Goal: Task Accomplishment & Management: Complete application form

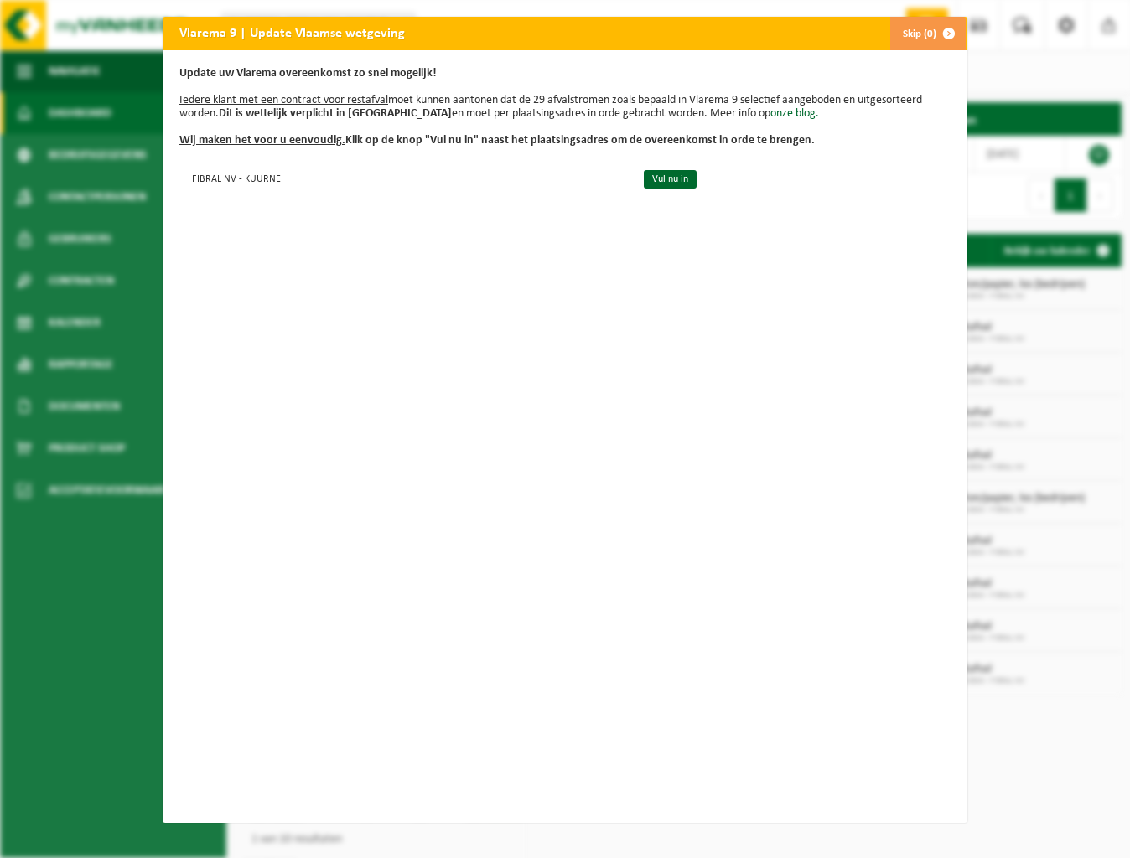
click at [154, 194] on div "Vlarema 9 | Update Vlaamse wetgeving Skip (0) Update uw Vlarema overeenkomst zo…" at bounding box center [565, 429] width 1130 height 858
drag, startPoint x: 580, startPoint y: 239, endPoint x: 799, endPoint y: 114, distance: 251.9
click at [612, 222] on div "Update uw Vlarema overeenkomst zo snel mogelijk! Iedere klant met een contract …" at bounding box center [565, 436] width 805 height 773
click at [944, 36] on span "button" at bounding box center [949, 34] width 34 height 34
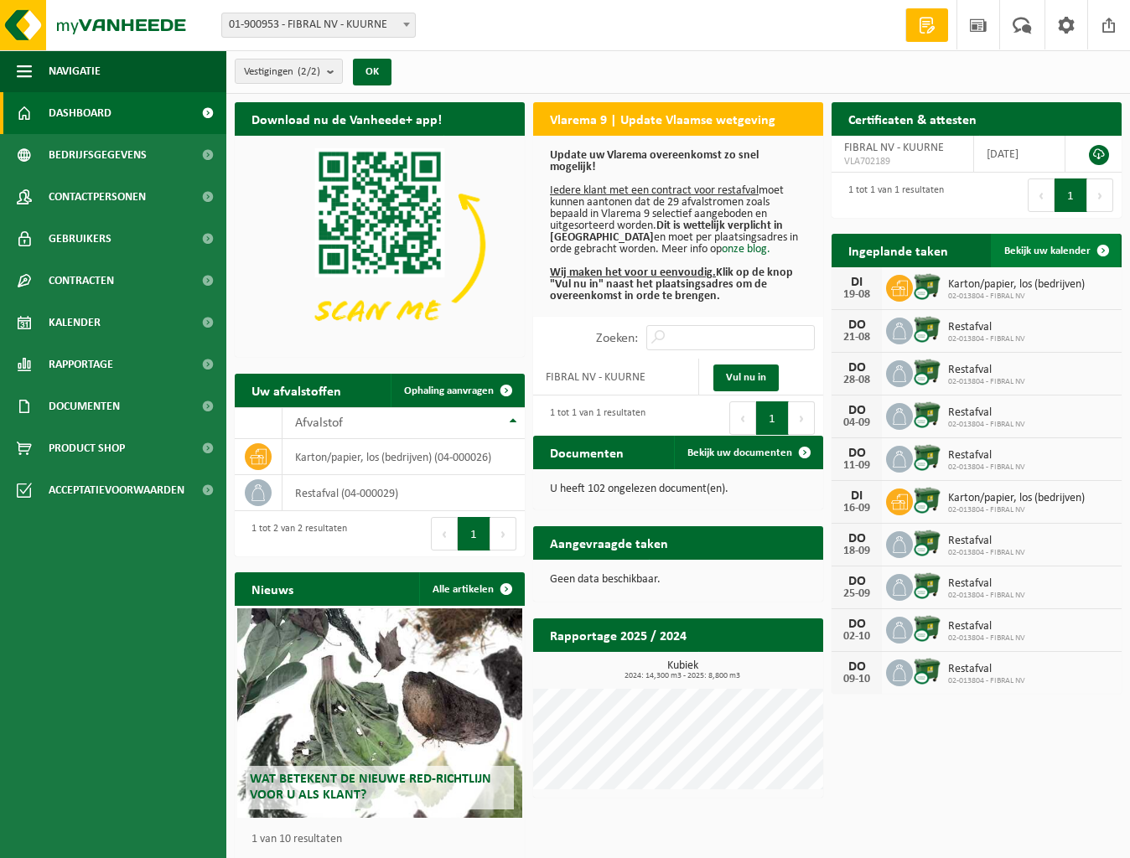
click at [1066, 251] on span "Bekijk uw kalender" at bounding box center [1047, 251] width 86 height 11
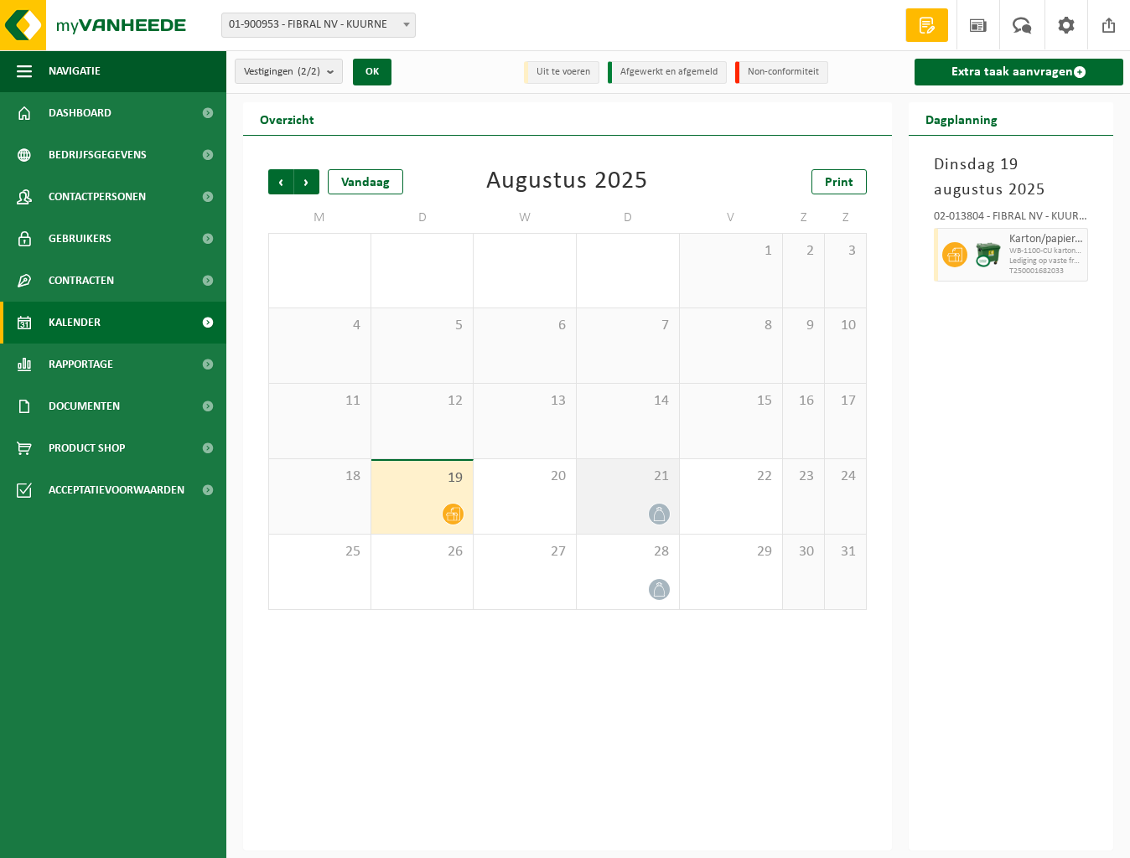
click at [657, 507] on icon at bounding box center [659, 514] width 14 height 14
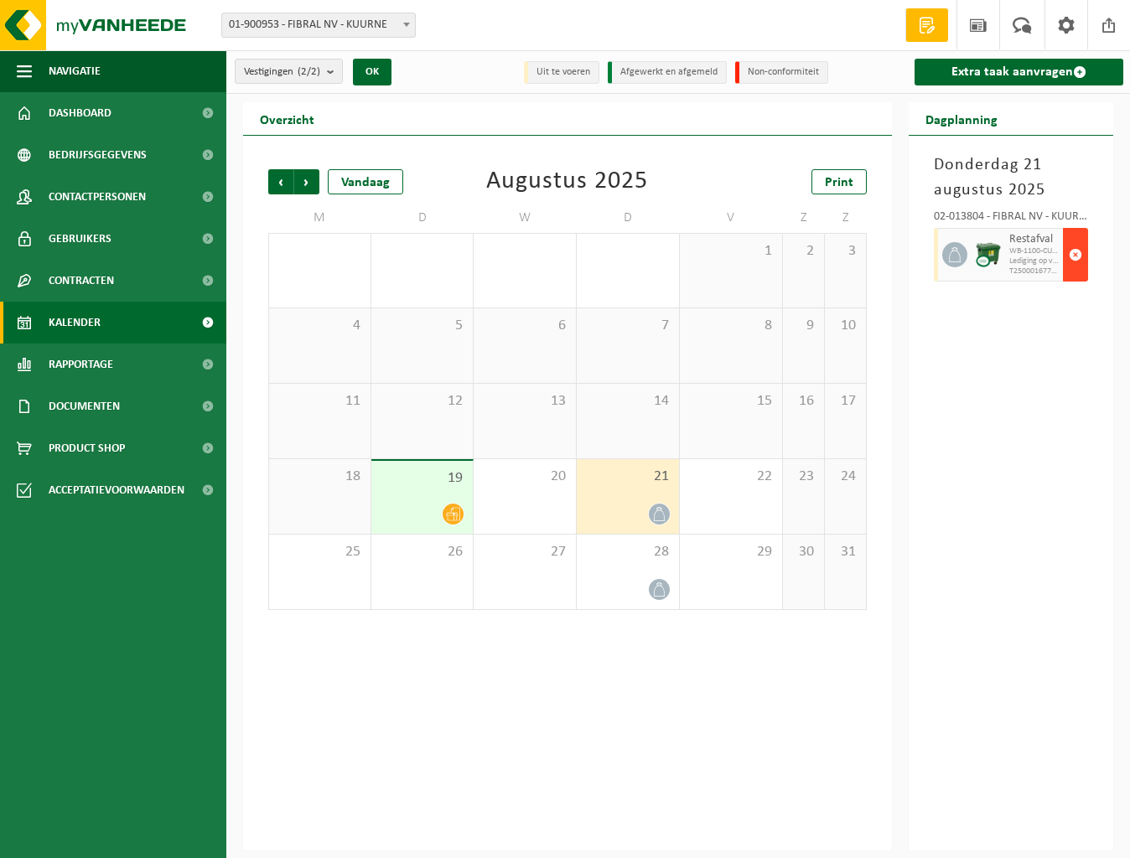
click at [1076, 254] on span "button" at bounding box center [1074, 255] width 13 height 34
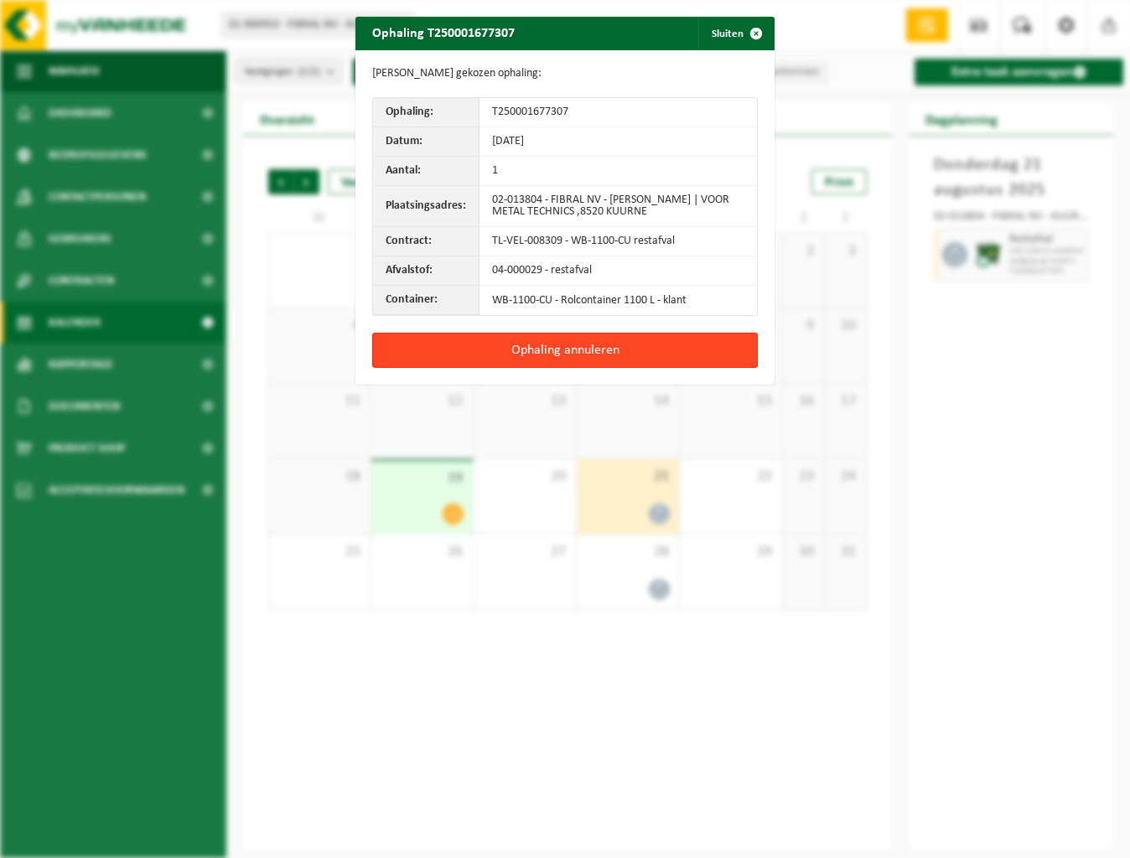
click at [545, 349] on button "Ophaling annuleren" at bounding box center [564, 350] width 385 height 35
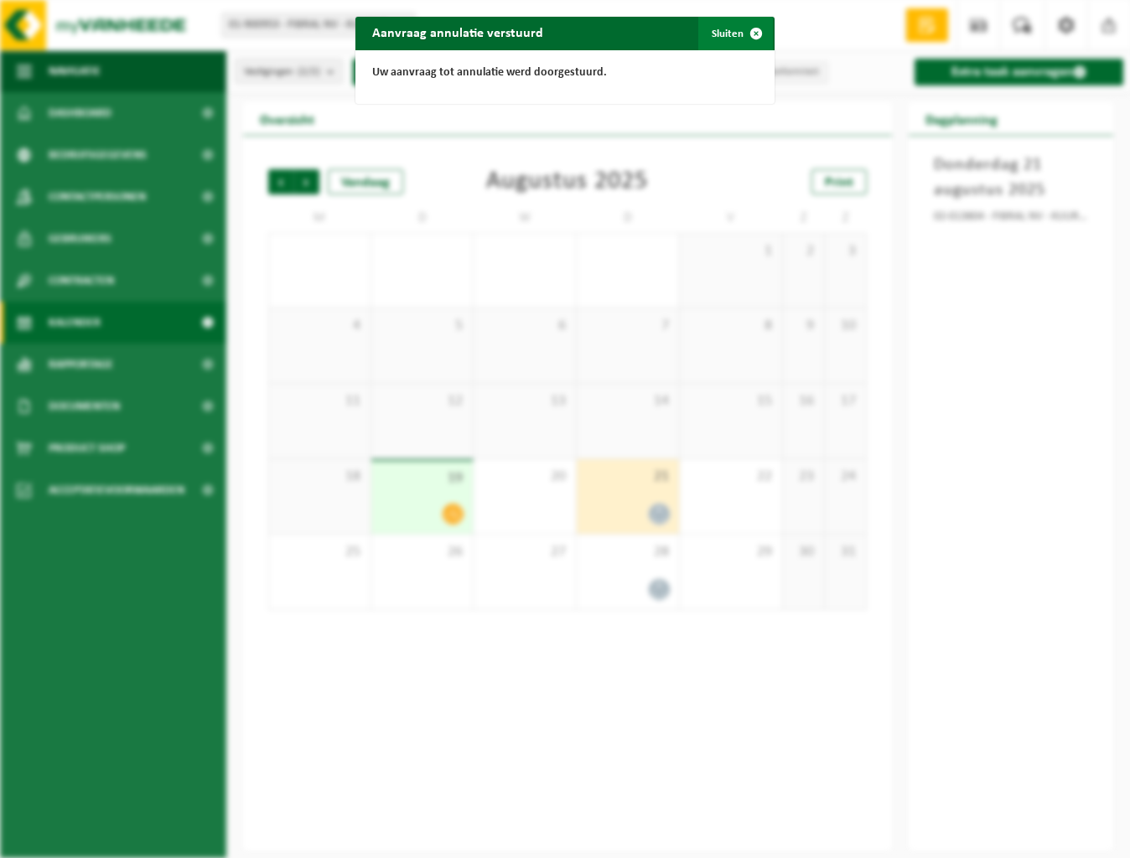
click at [739, 34] on span "button" at bounding box center [756, 34] width 34 height 34
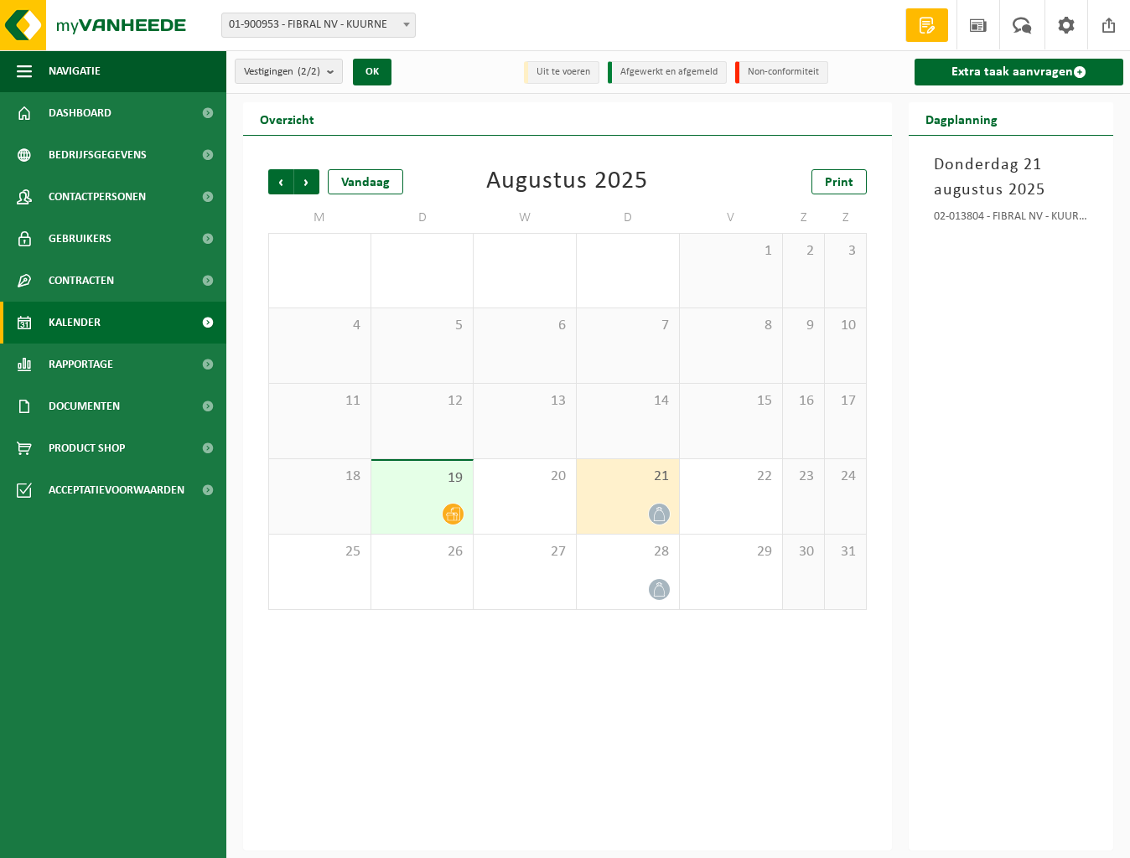
click at [427, 508] on div at bounding box center [422, 514] width 85 height 23
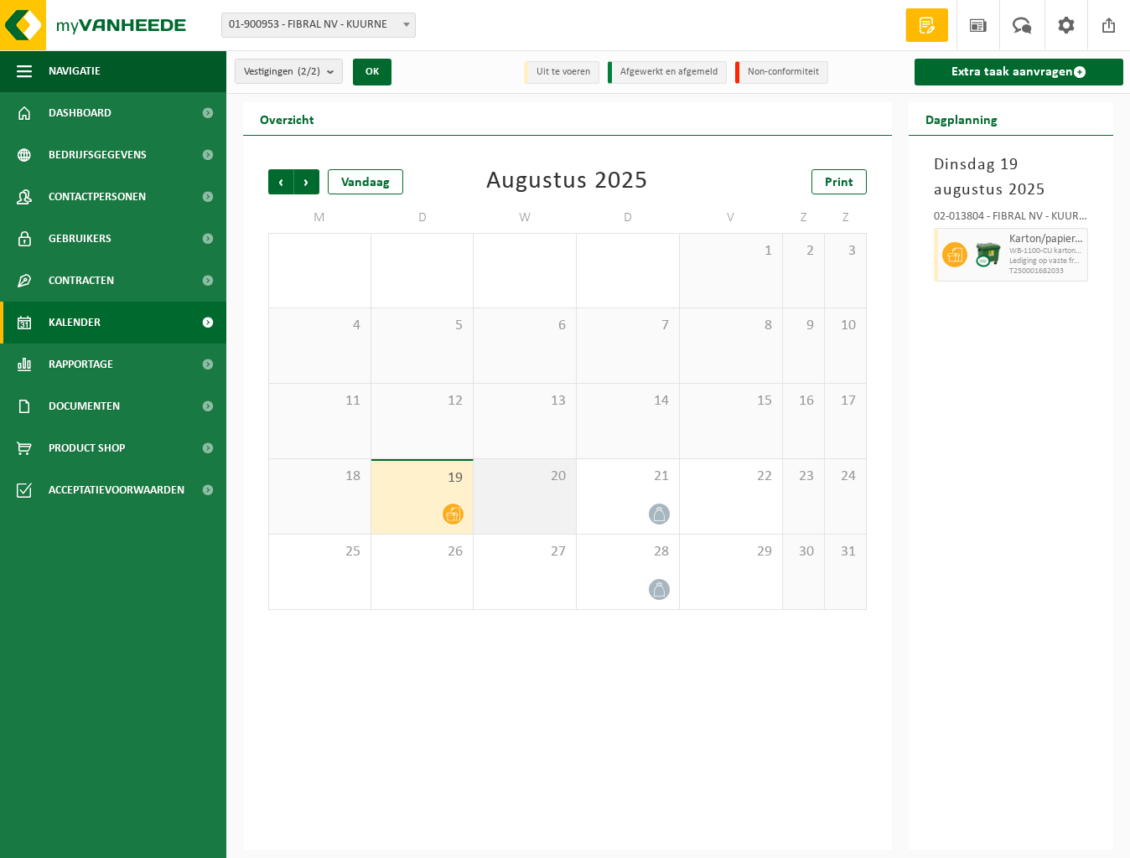
click at [523, 493] on div "20" at bounding box center [524, 496] width 102 height 75
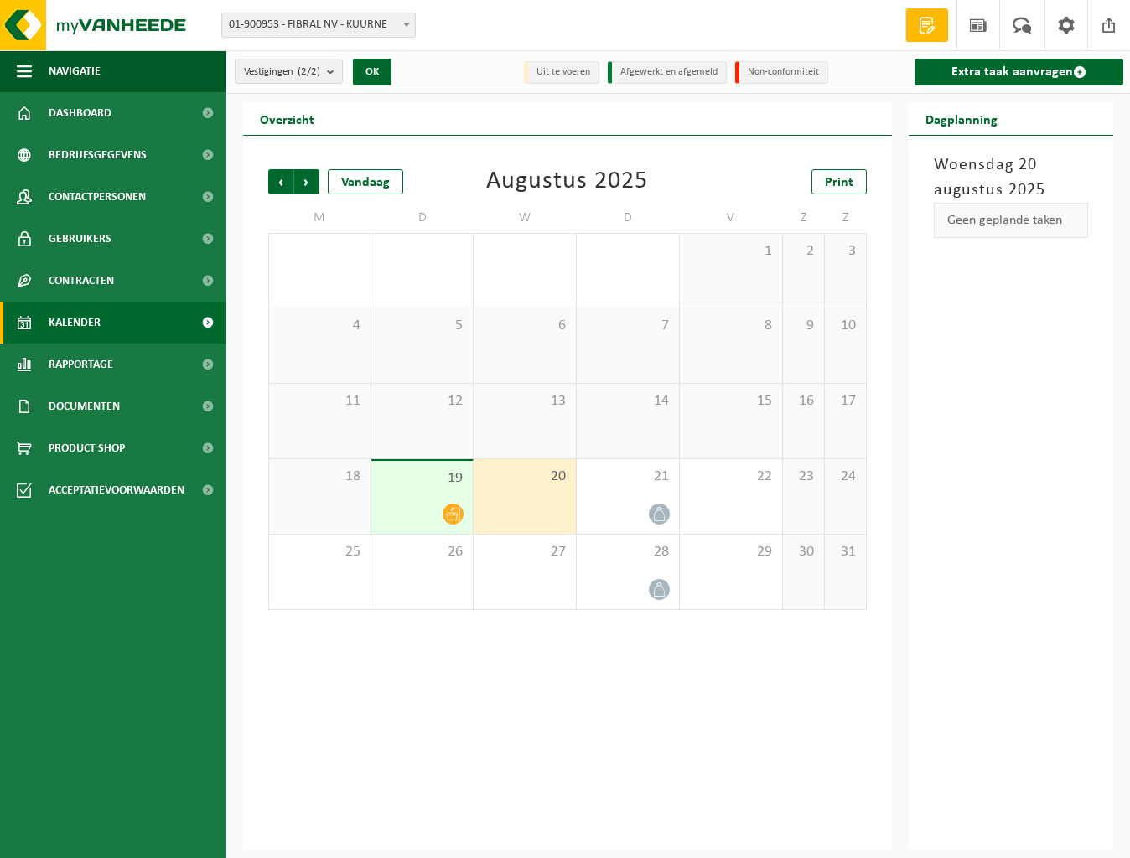
click at [416, 495] on div "19" at bounding box center [422, 497] width 102 height 73
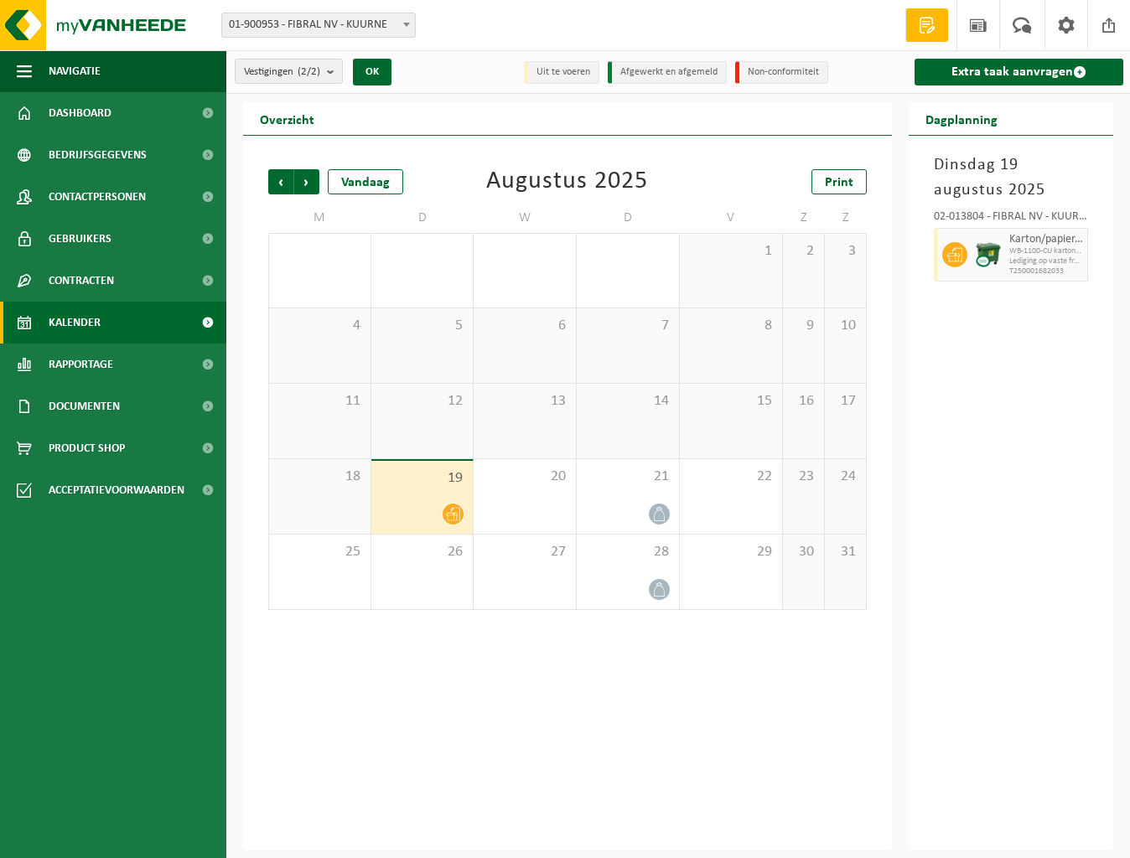
click at [339, 501] on div "18" at bounding box center [319, 496] width 101 height 75
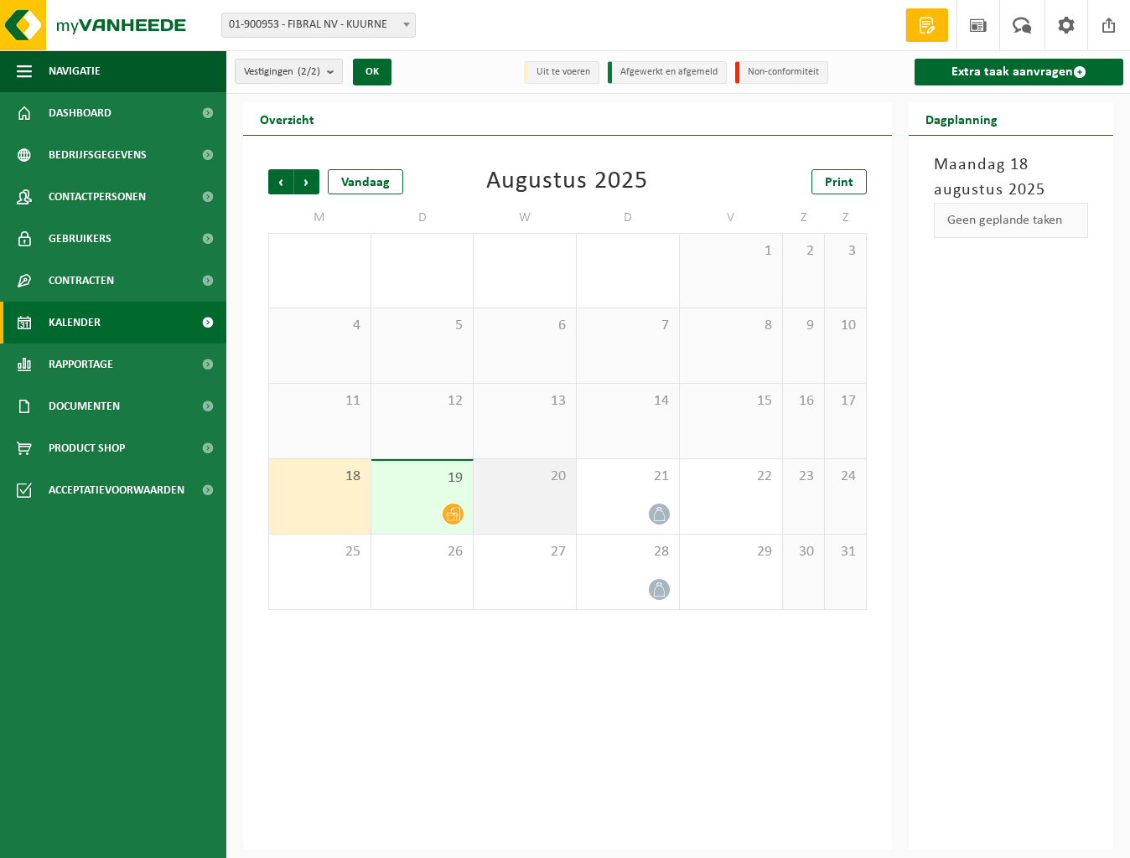
click at [529, 502] on div "20" at bounding box center [524, 496] width 102 height 75
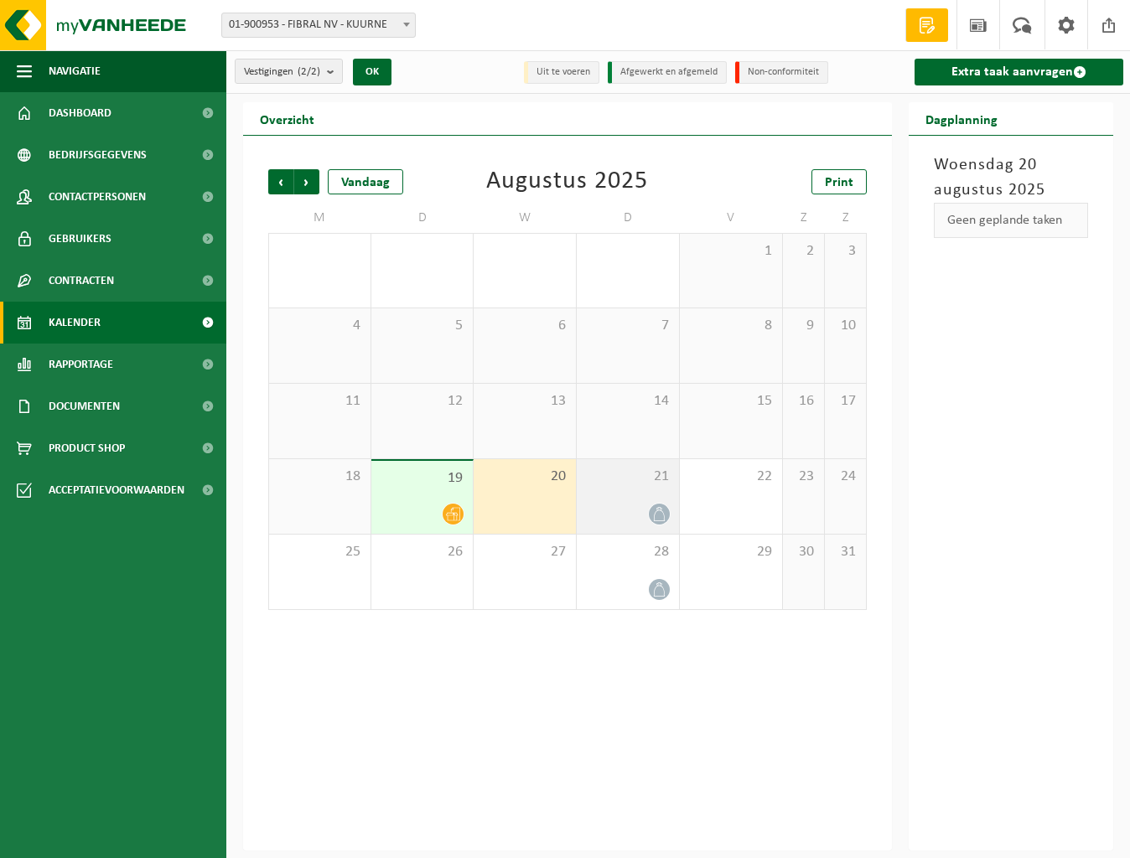
click at [662, 504] on span at bounding box center [659, 514] width 21 height 21
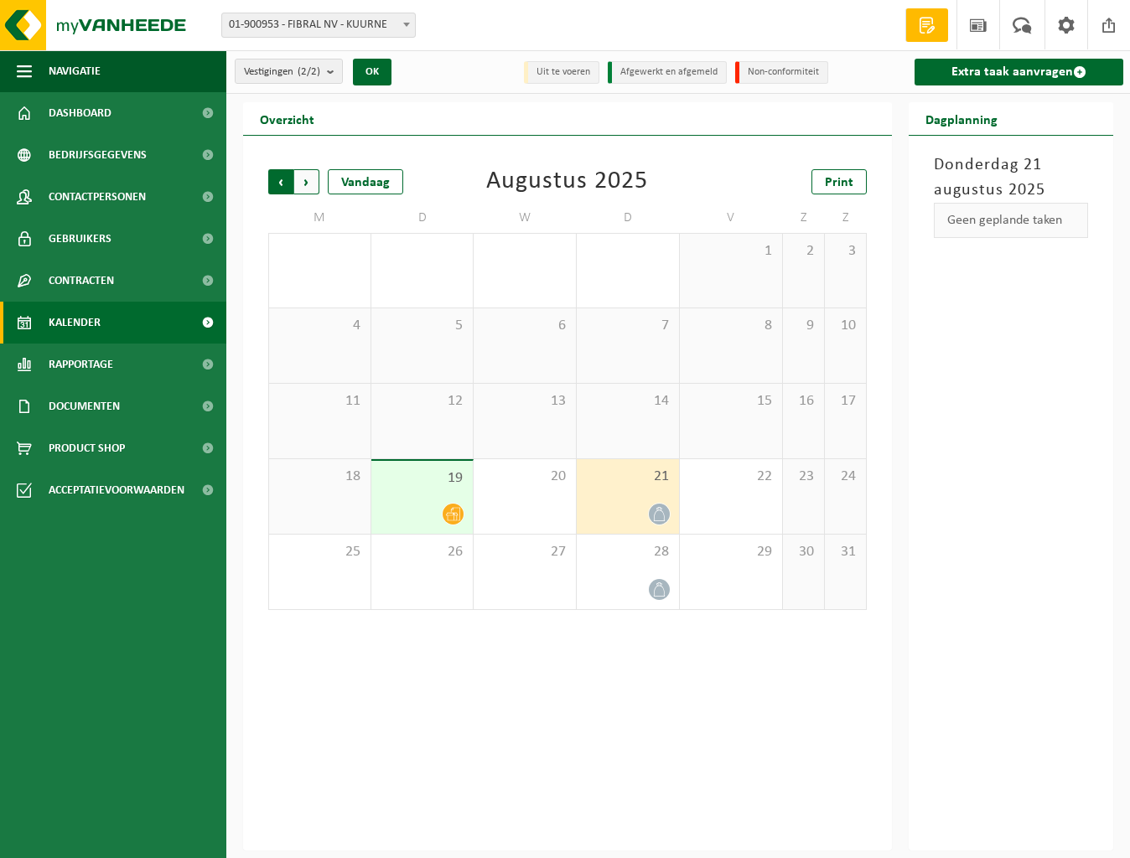
click at [306, 184] on span "Volgende" at bounding box center [306, 181] width 25 height 25
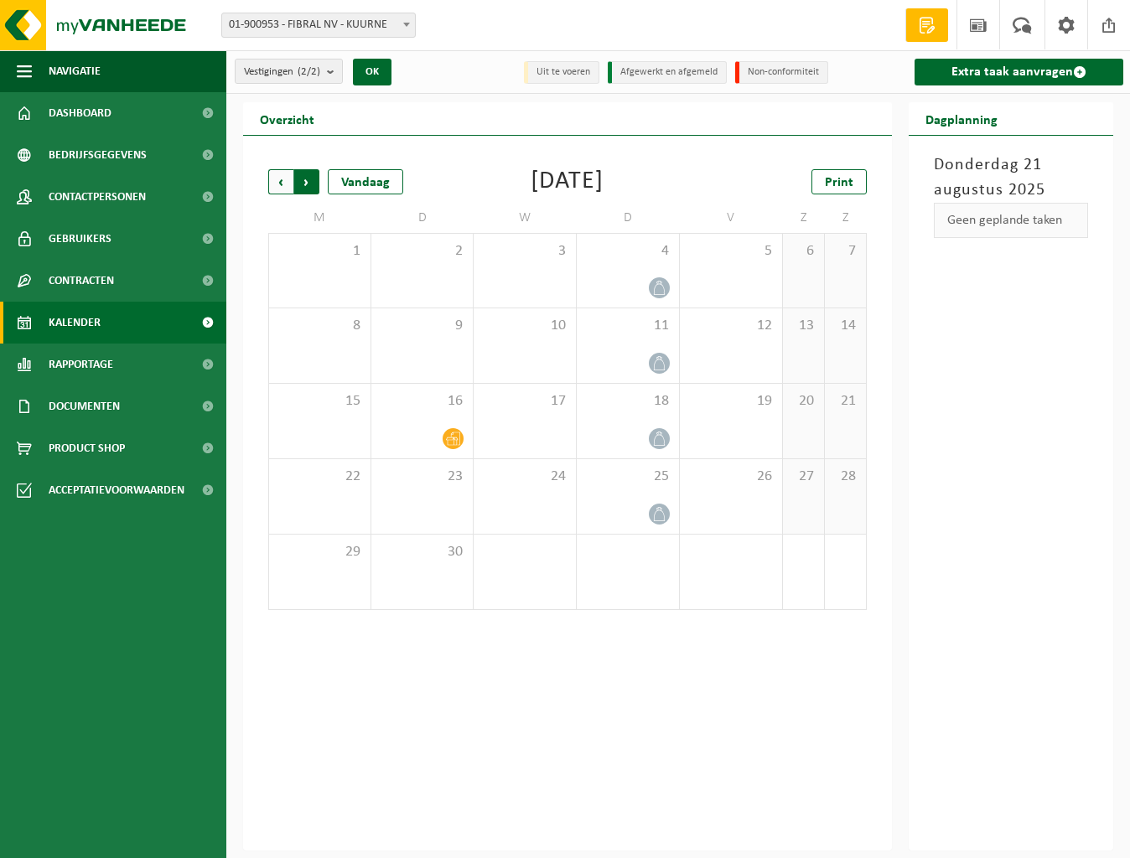
click at [281, 186] on span "Vorige" at bounding box center [280, 181] width 25 height 25
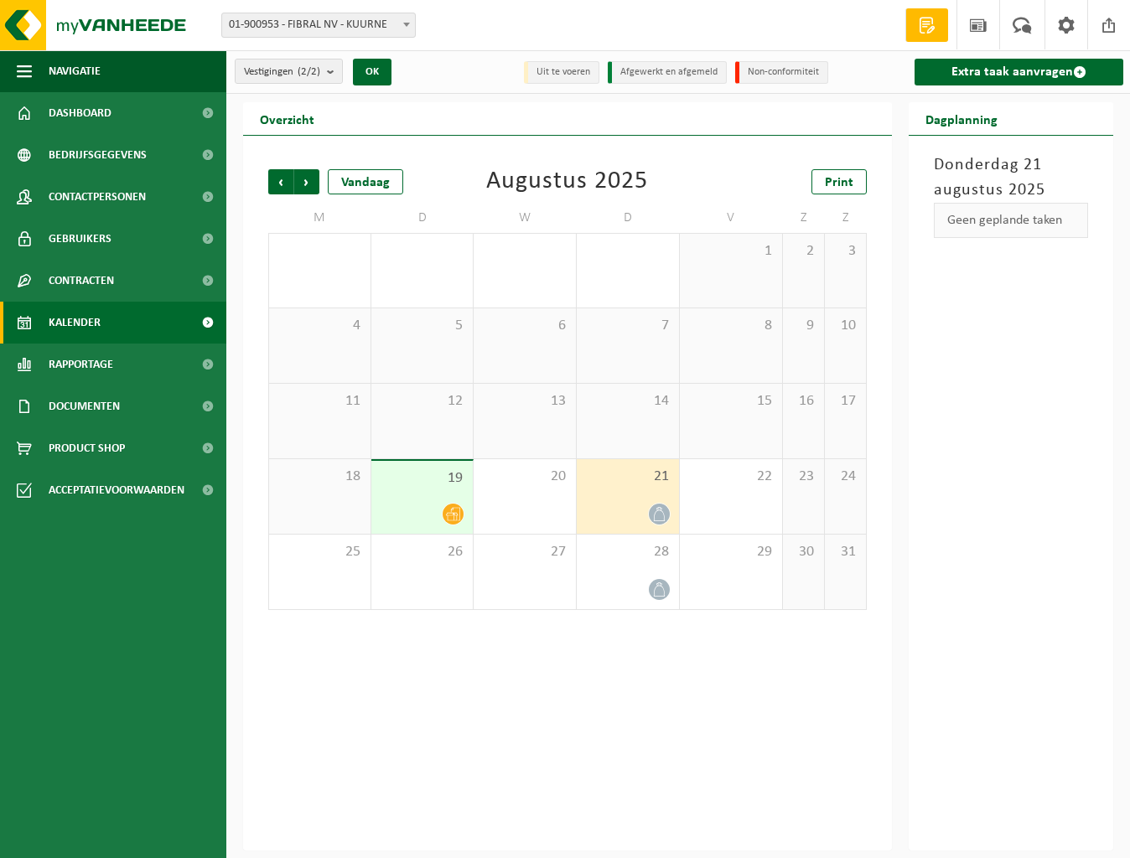
click at [281, 186] on span "Vorige" at bounding box center [280, 181] width 25 height 25
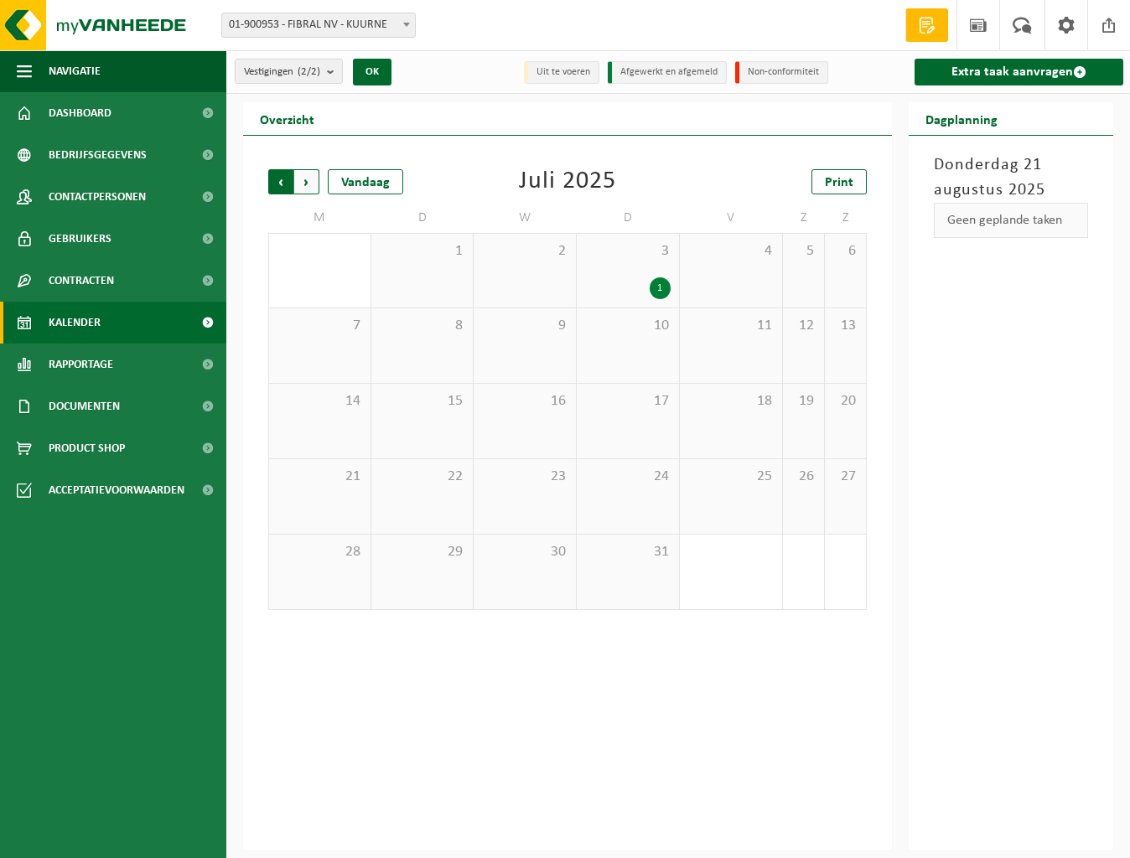
click at [304, 182] on span "Volgende" at bounding box center [306, 181] width 25 height 25
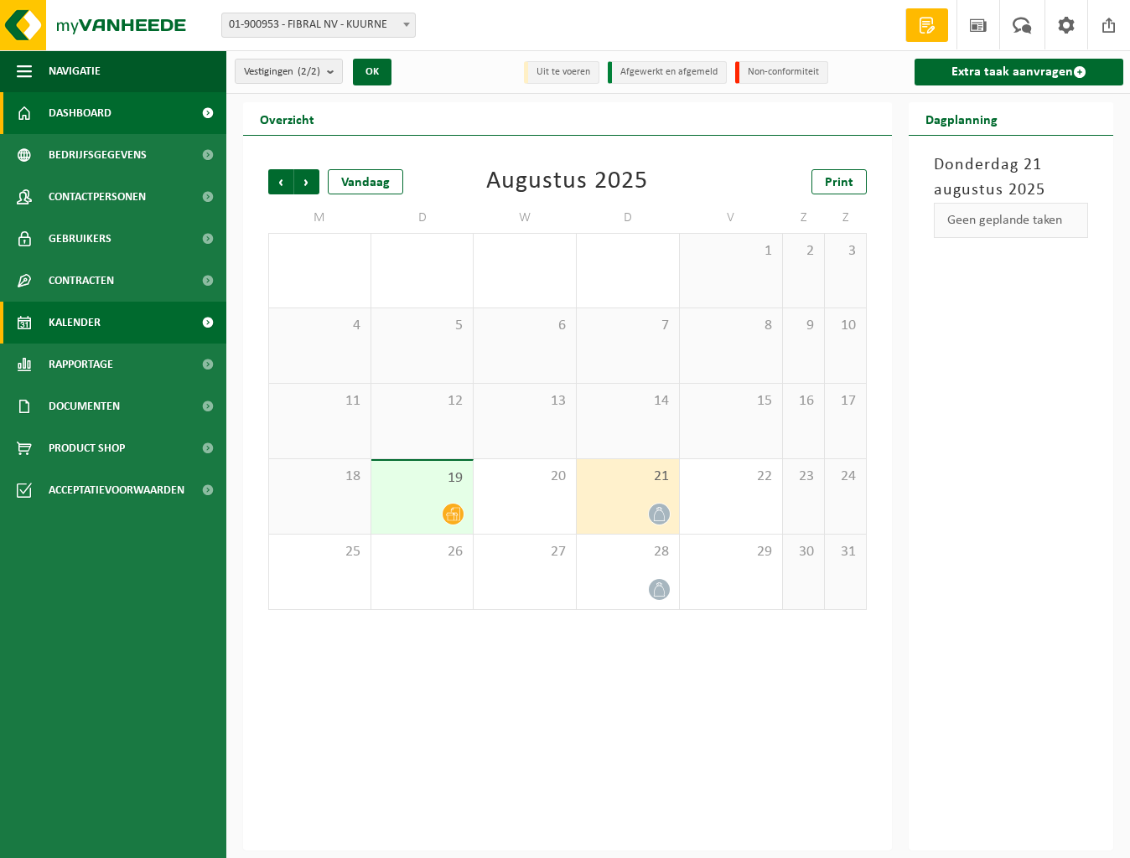
click at [91, 116] on span "Dashboard" at bounding box center [80, 113] width 63 height 42
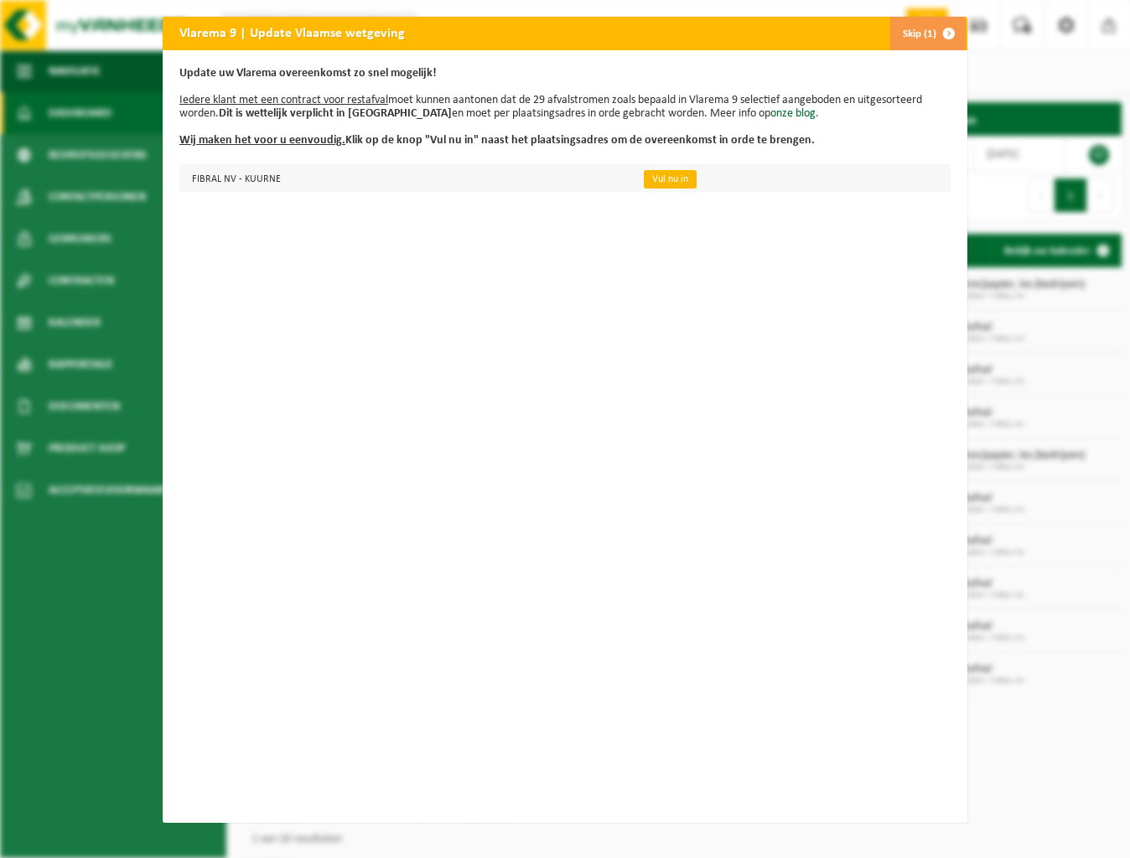
click at [664, 179] on link "Vul nu in" at bounding box center [670, 179] width 53 height 18
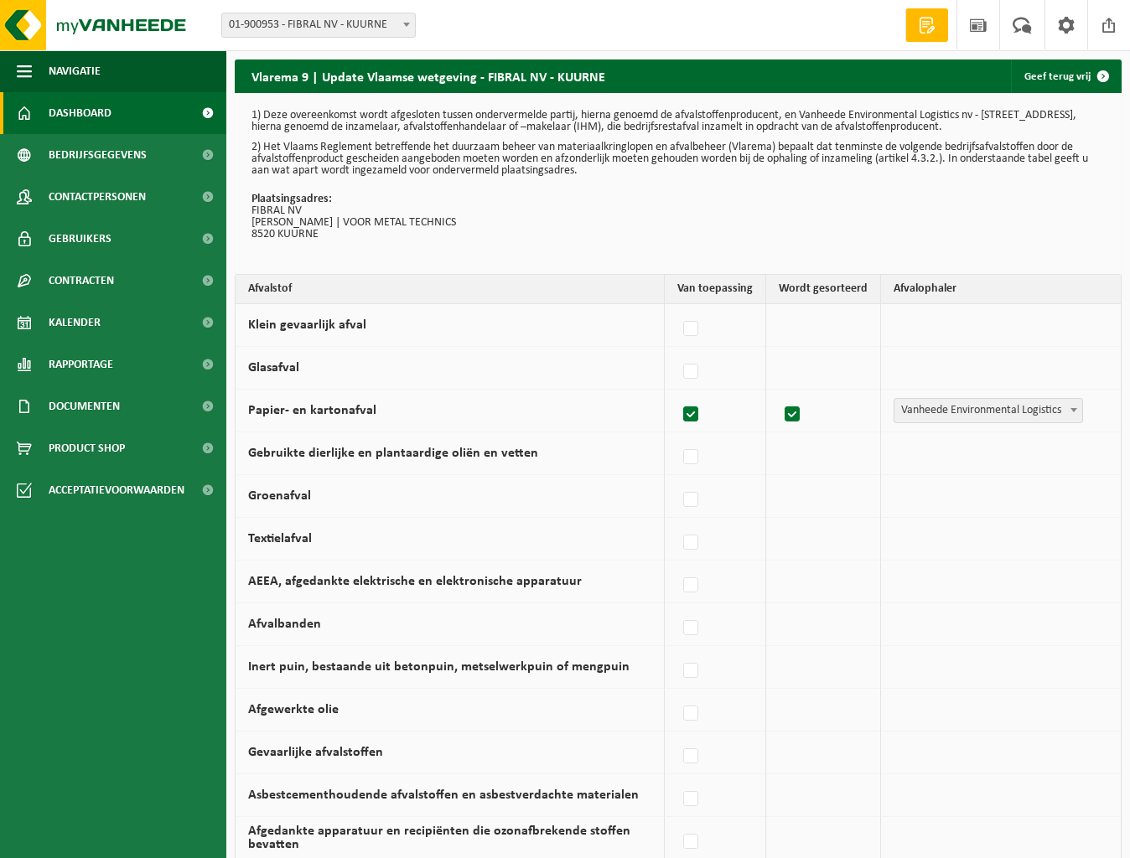
click at [90, 119] on span "Dashboard" at bounding box center [80, 113] width 63 height 42
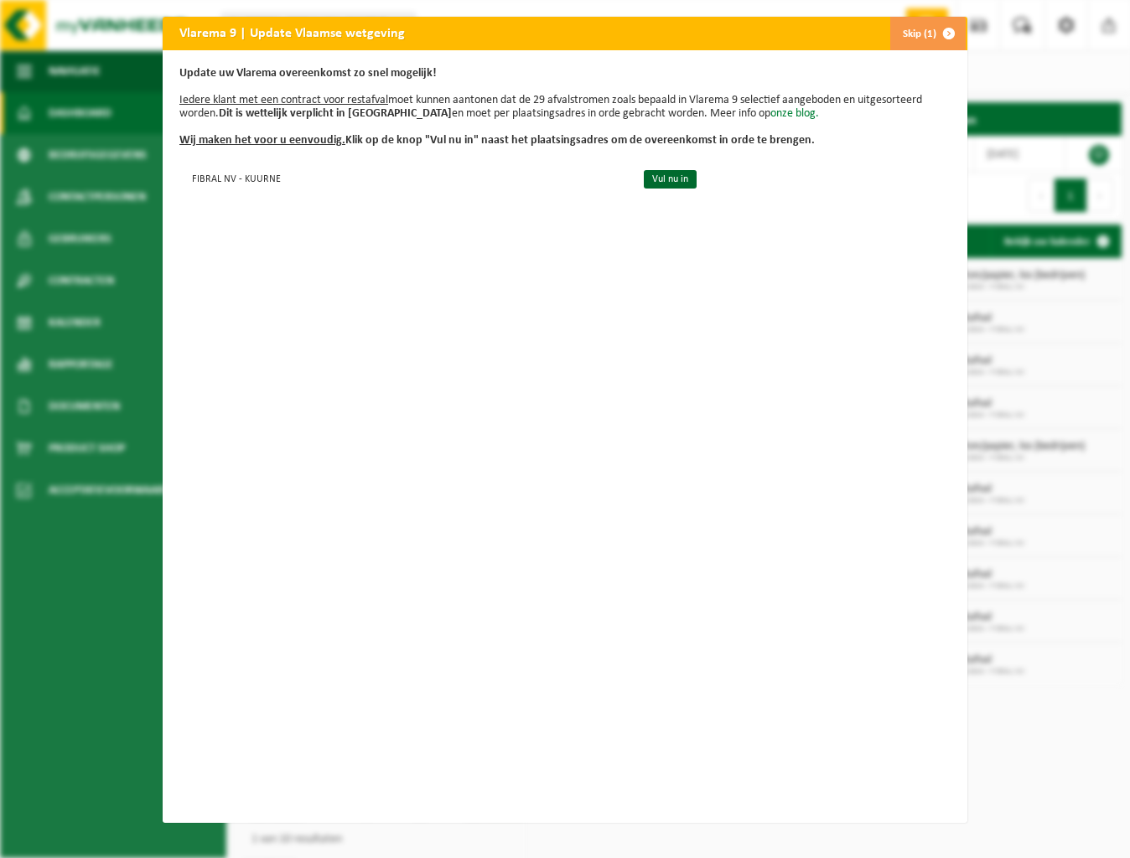
click at [770, 117] on link "onze blog." at bounding box center [794, 113] width 49 height 13
click at [770, 114] on link "onze blog." at bounding box center [794, 113] width 49 height 13
click at [669, 180] on link "Vul nu in" at bounding box center [670, 179] width 53 height 18
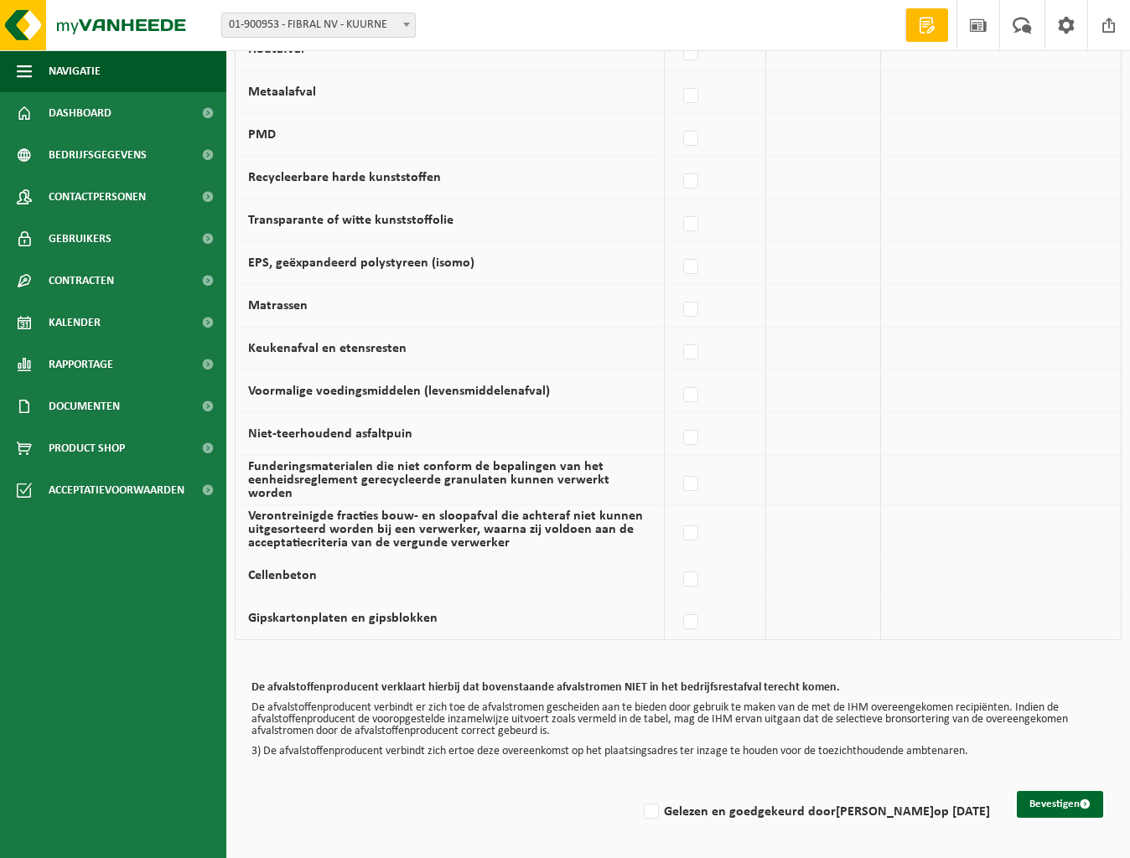
scroll to position [918, 0]
click at [1068, 798] on button "Bevestigen" at bounding box center [1060, 804] width 86 height 27
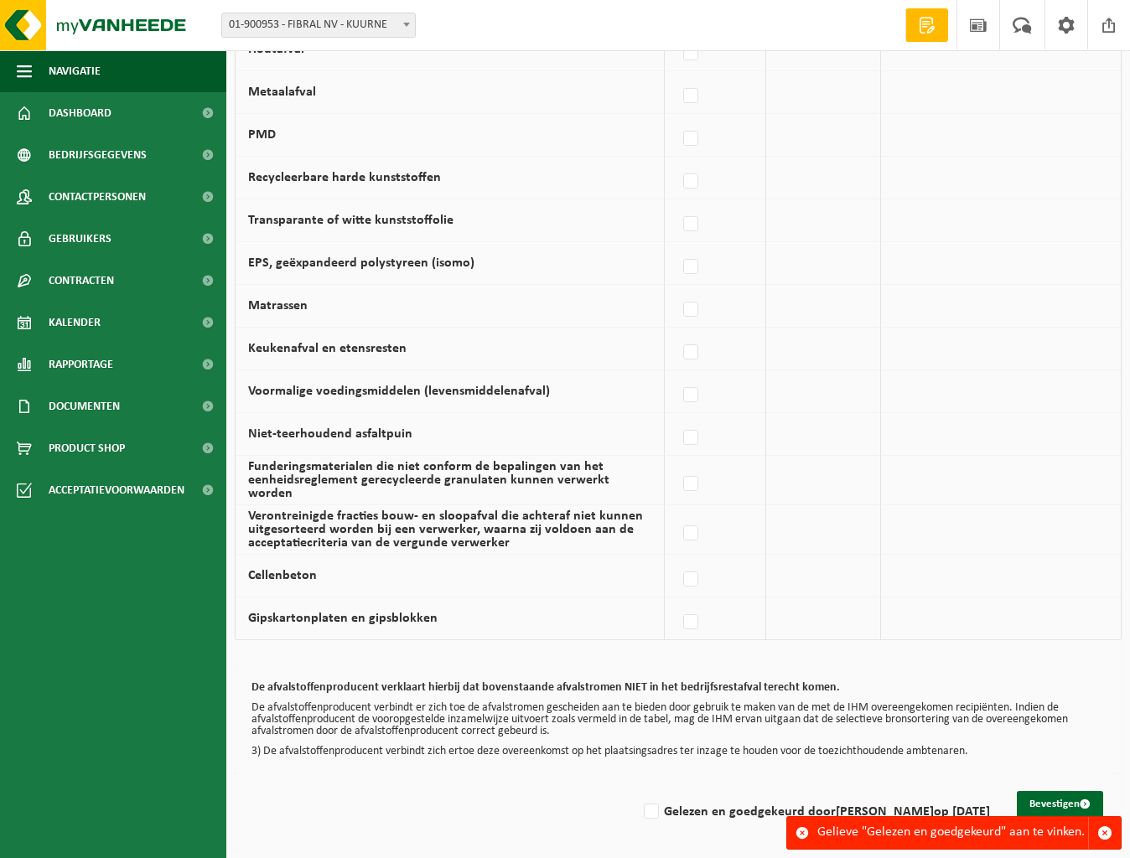
scroll to position [918, 0]
click at [640, 803] on label "Gelezen en goedgekeurd door [PERSON_NAME] op [DATE]" at bounding box center [814, 811] width 349 height 25
click at [637, 791] on input "Gelezen en goedgekeurd door [PERSON_NAME] op [DATE]" at bounding box center [637, 790] width 1 height 1
checkbox input "true"
click at [1050, 794] on button "Bevestigen" at bounding box center [1060, 804] width 86 height 27
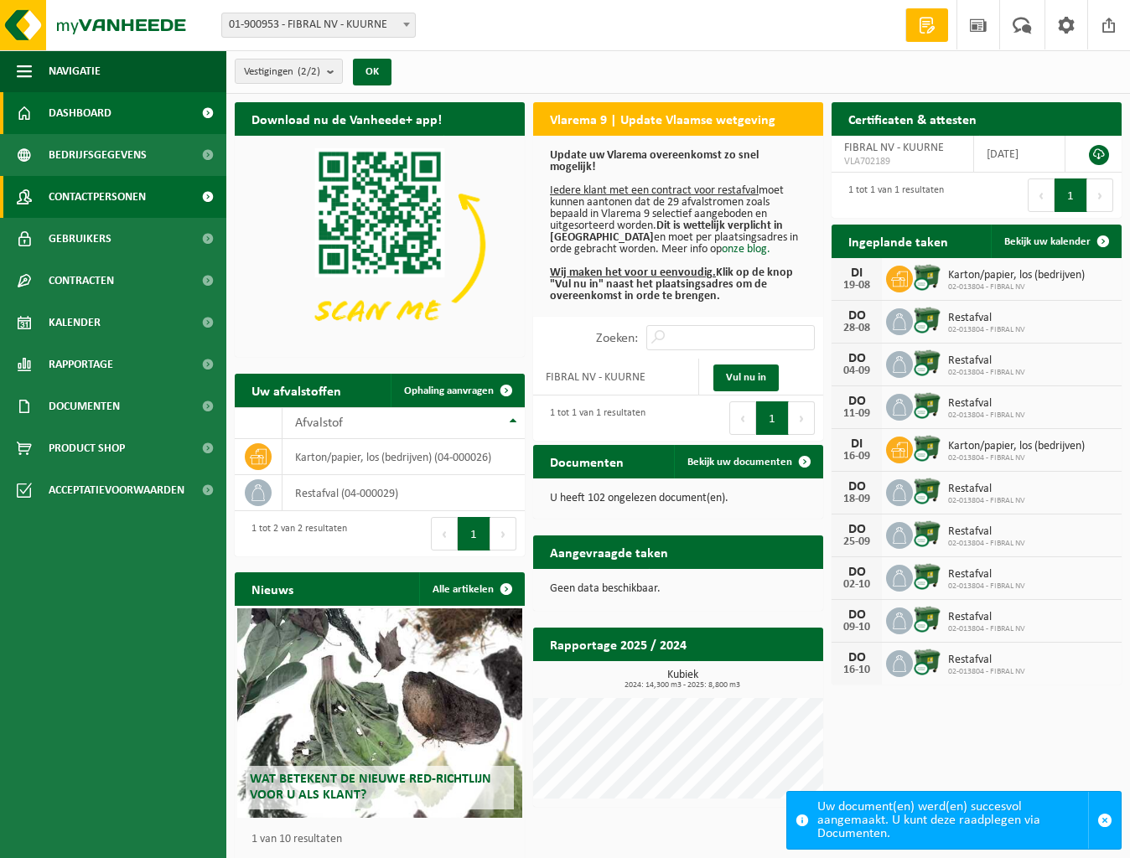
click at [99, 204] on span "Contactpersonen" at bounding box center [97, 197] width 97 height 42
